Goal: Find specific page/section: Find specific page/section

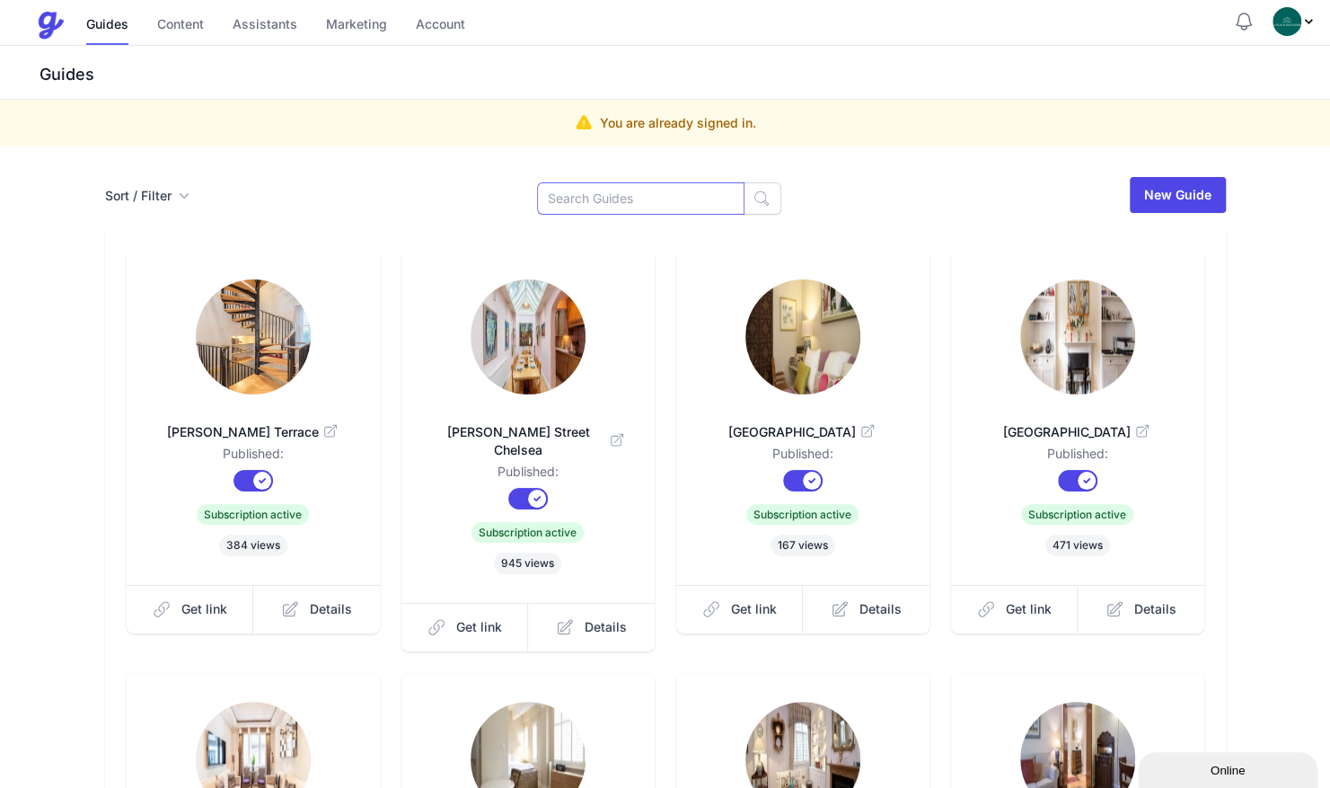
click at [630, 198] on input at bounding box center [640, 198] width 207 height 32
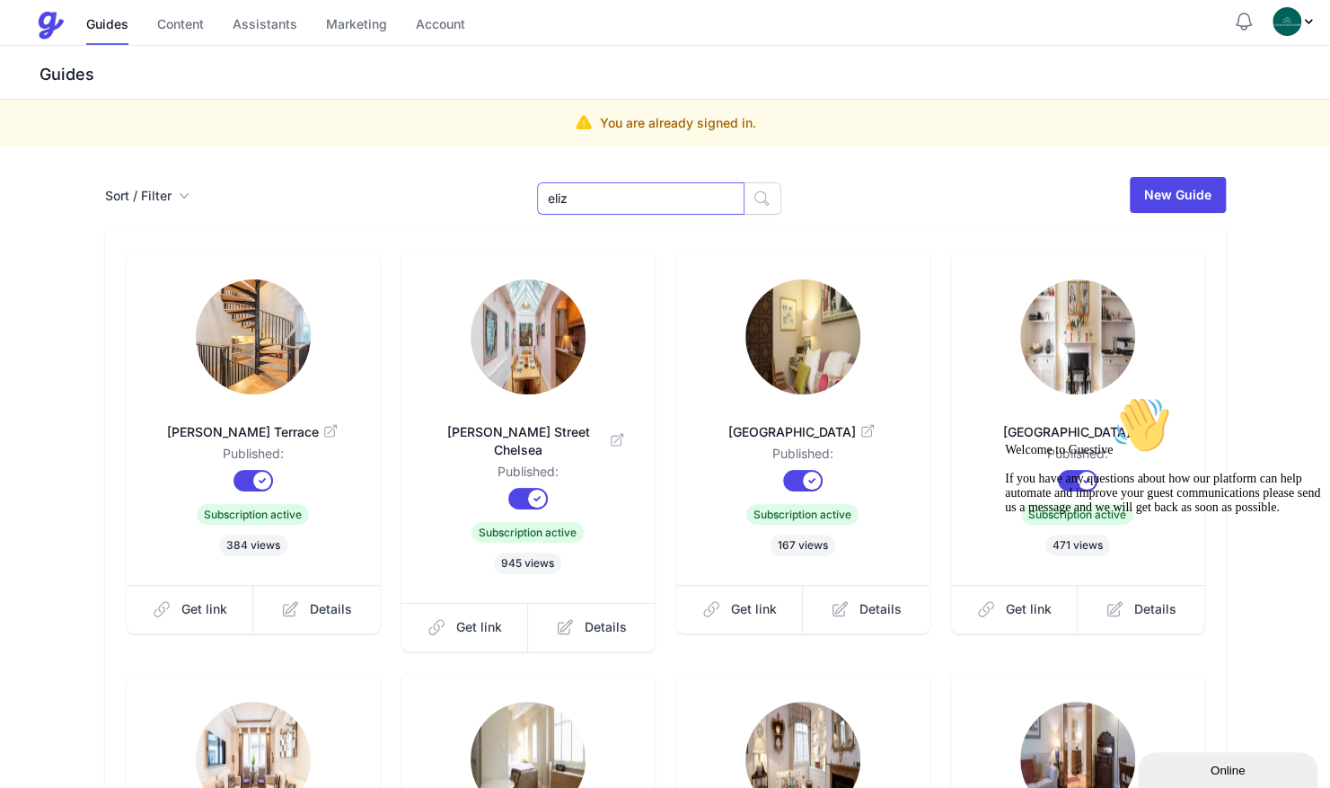
type input "eliz"
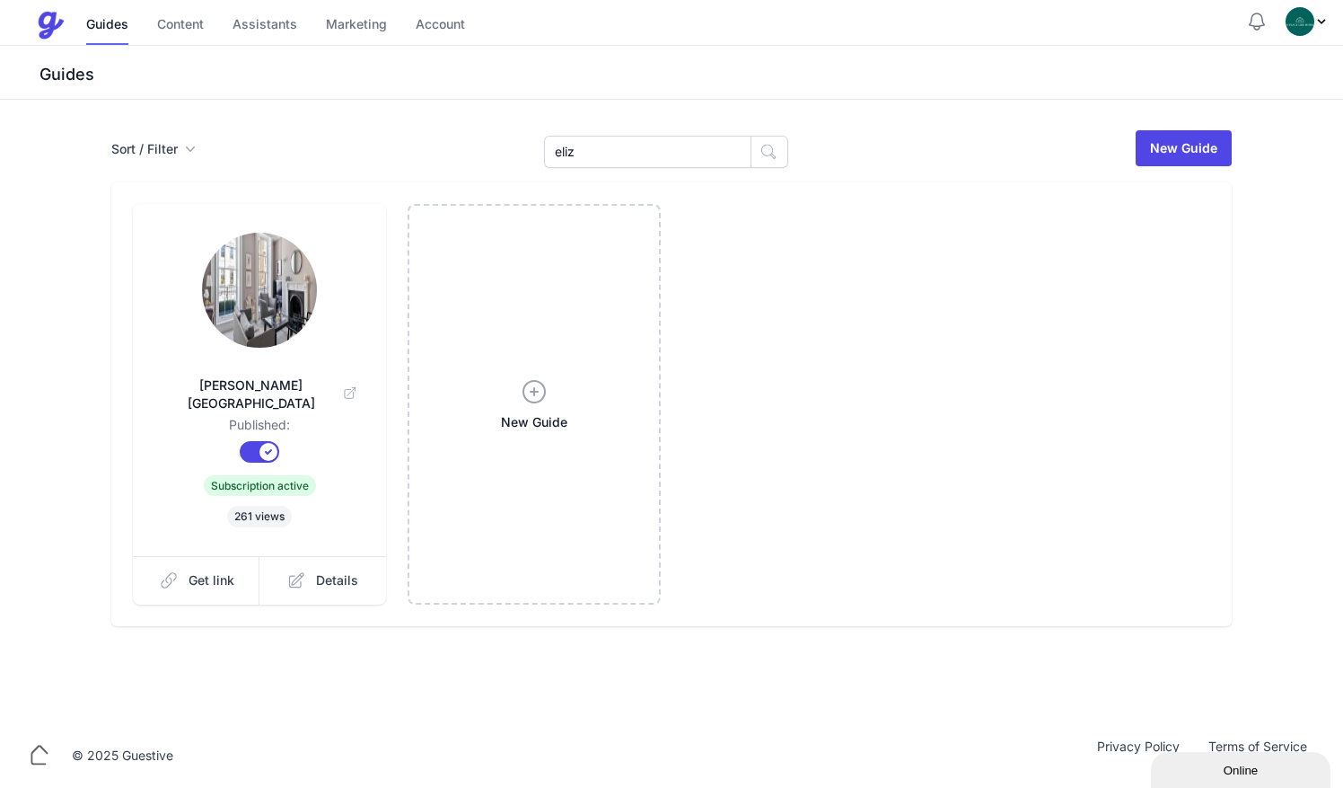
click at [227, 352] on div "[PERSON_NAME][GEOGRAPHIC_DATA] Published: Published? Subscription? Subscription…" at bounding box center [259, 380] width 253 height 352
click at [255, 325] on img at bounding box center [259, 290] width 115 height 115
